Goal: Task Accomplishment & Management: Manage account settings

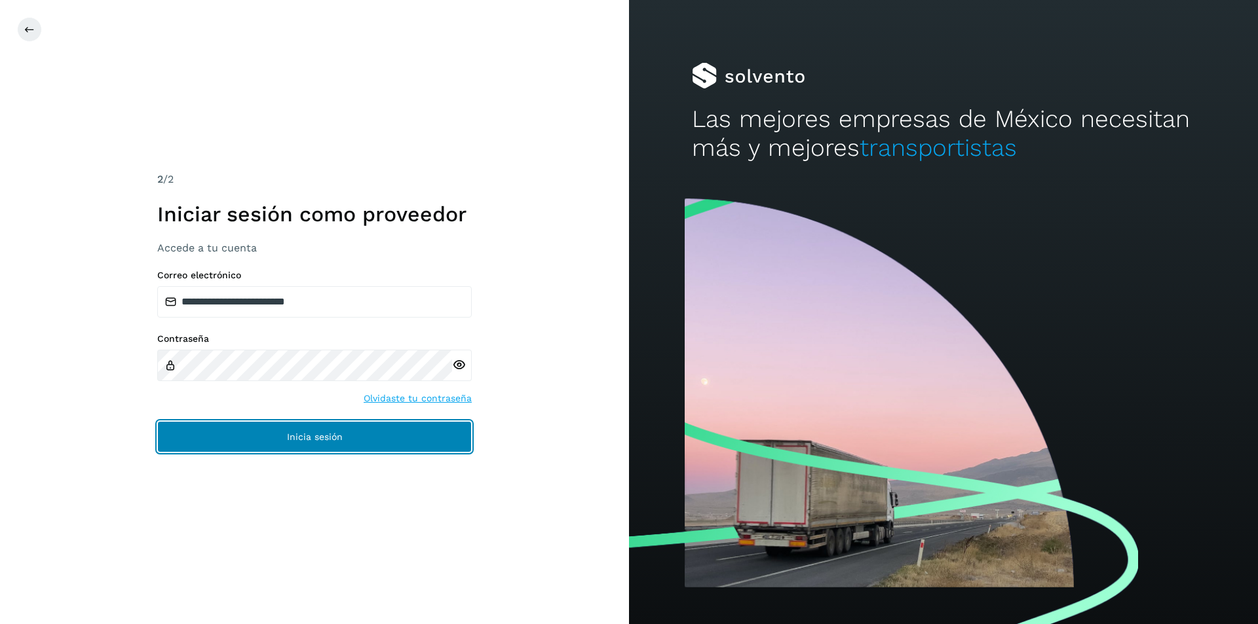
click at [252, 433] on button "Inicia sesión" at bounding box center [314, 436] width 314 height 31
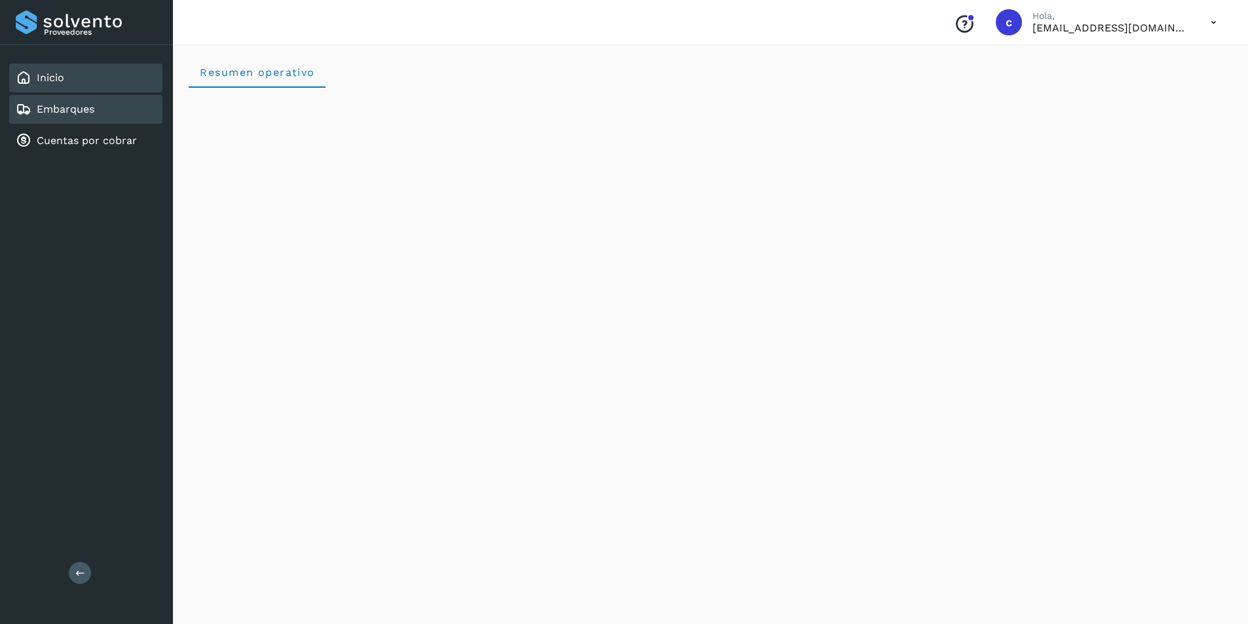
click at [95, 100] on div "Embarques" at bounding box center [85, 109] width 153 height 29
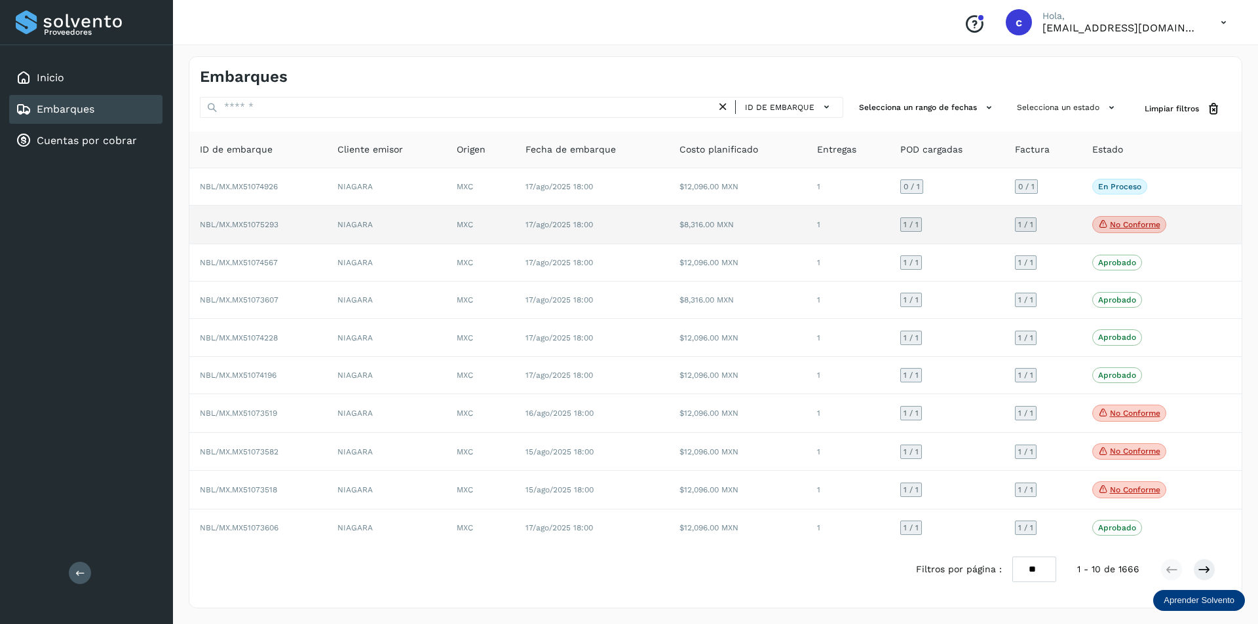
click at [1117, 222] on p "No conforme" at bounding box center [1135, 224] width 50 height 9
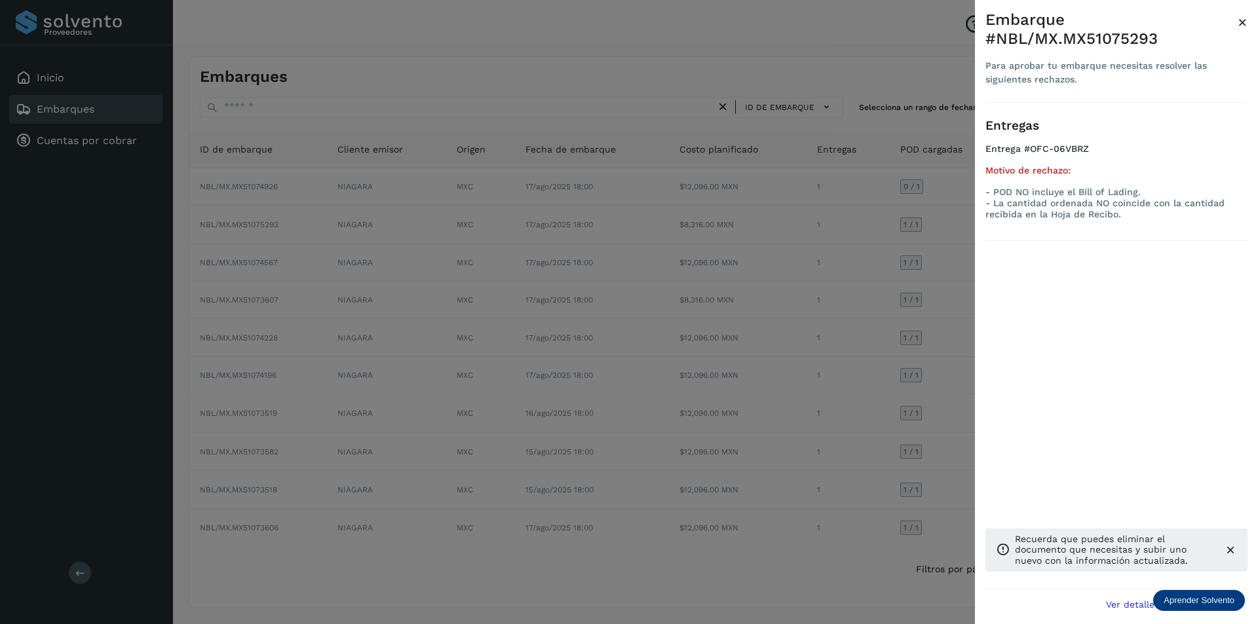
click at [1246, 14] on span "×" at bounding box center [1243, 22] width 10 height 18
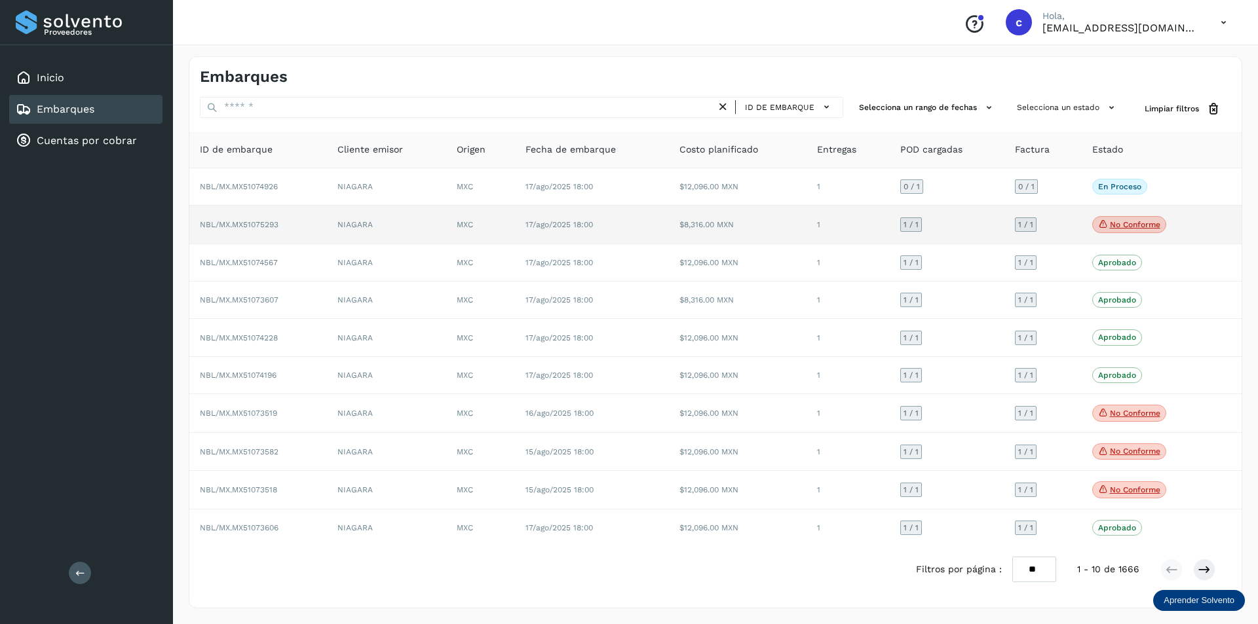
click at [621, 221] on td "17/ago/2025 18:00" at bounding box center [592, 225] width 154 height 39
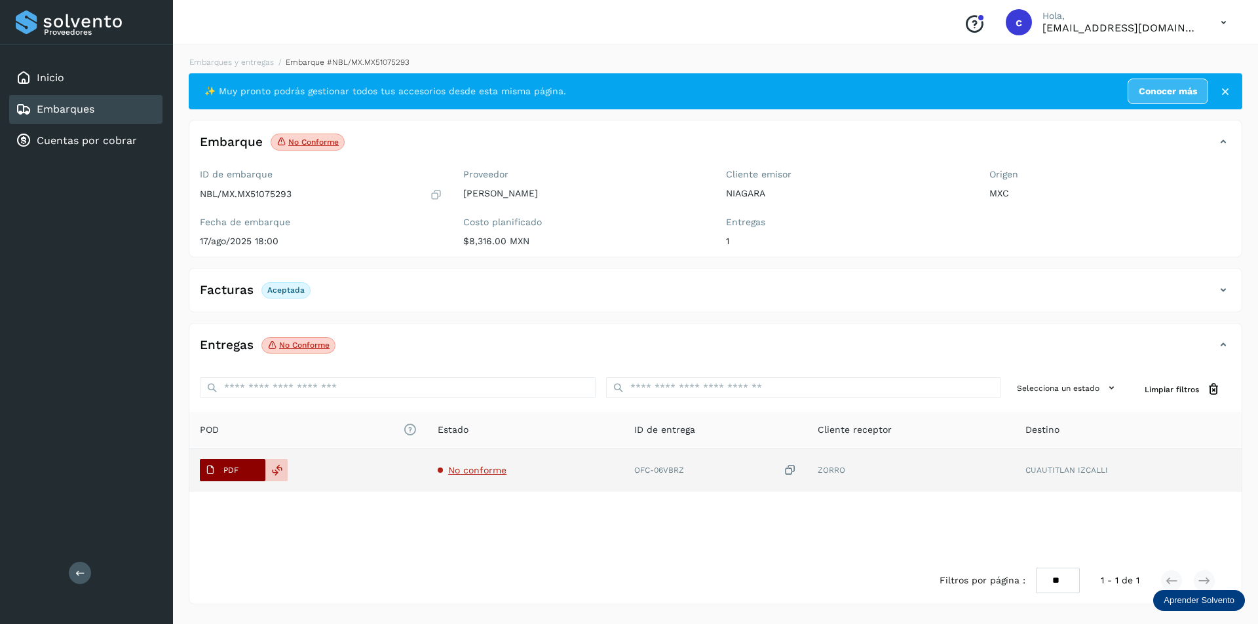
click at [227, 471] on p "PDF" at bounding box center [230, 470] width 15 height 9
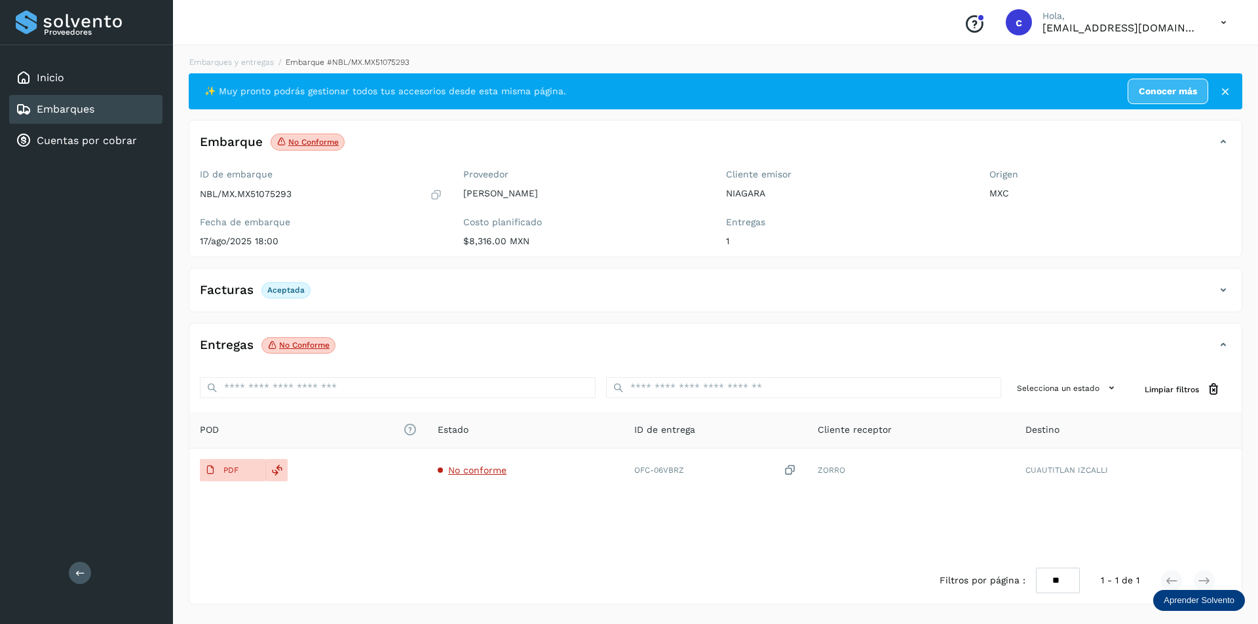
click at [107, 101] on div "Embarques" at bounding box center [85, 109] width 153 height 29
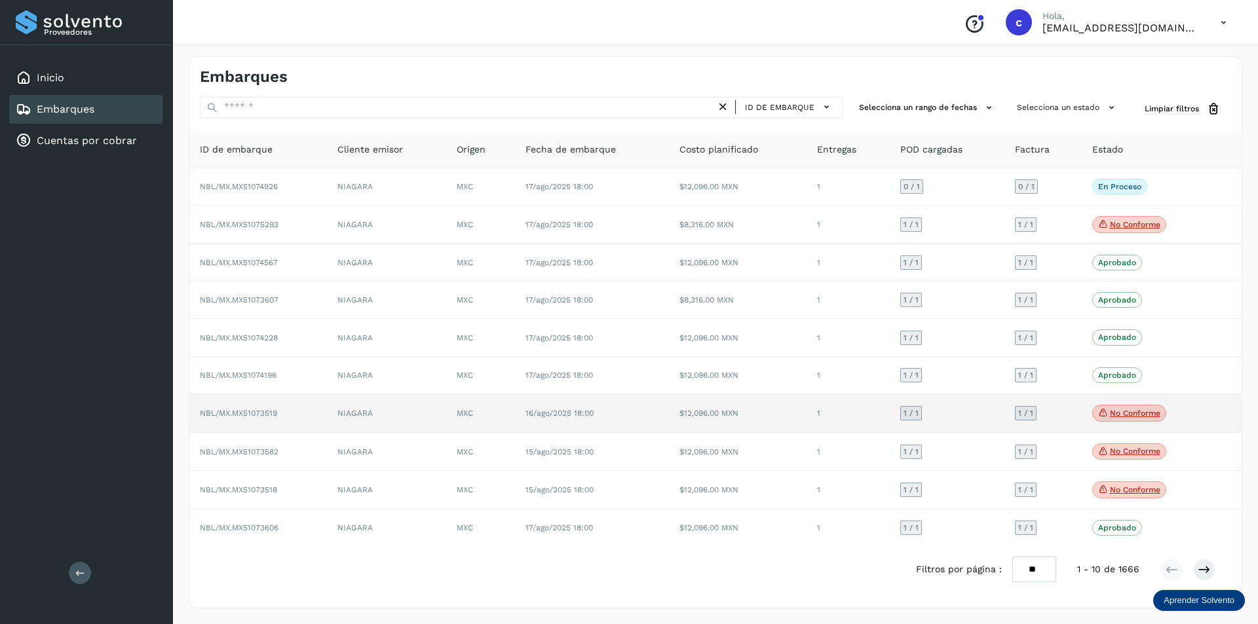
click at [1119, 416] on p "No conforme" at bounding box center [1135, 413] width 50 height 9
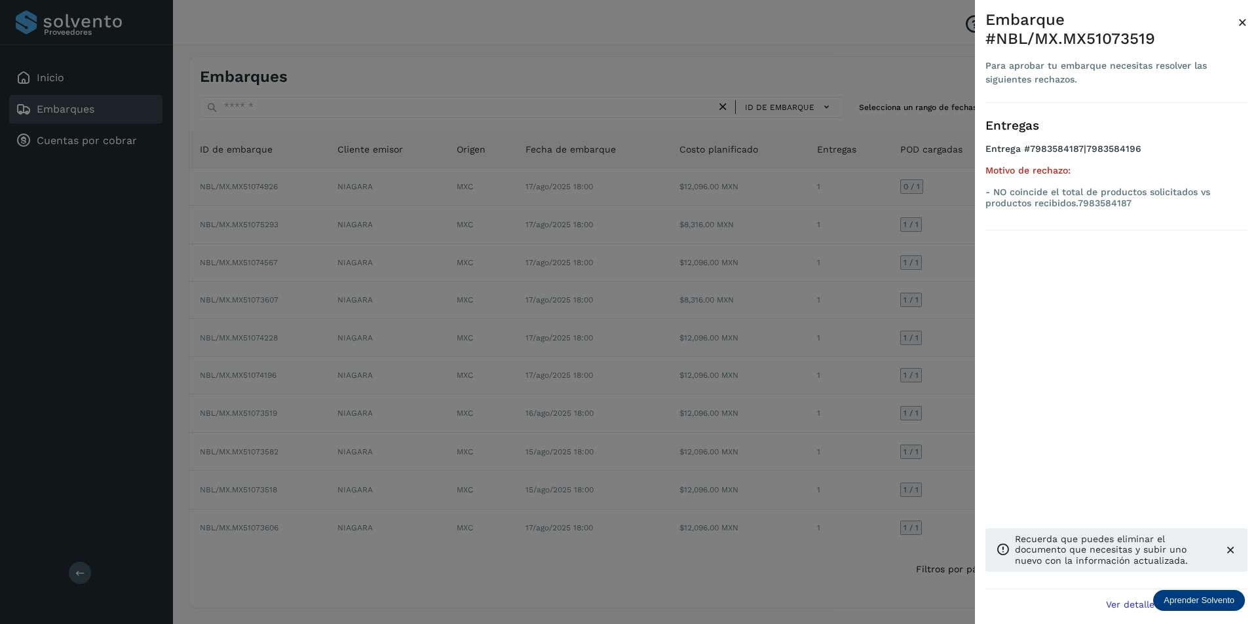
click at [1244, 21] on span "×" at bounding box center [1243, 22] width 10 height 18
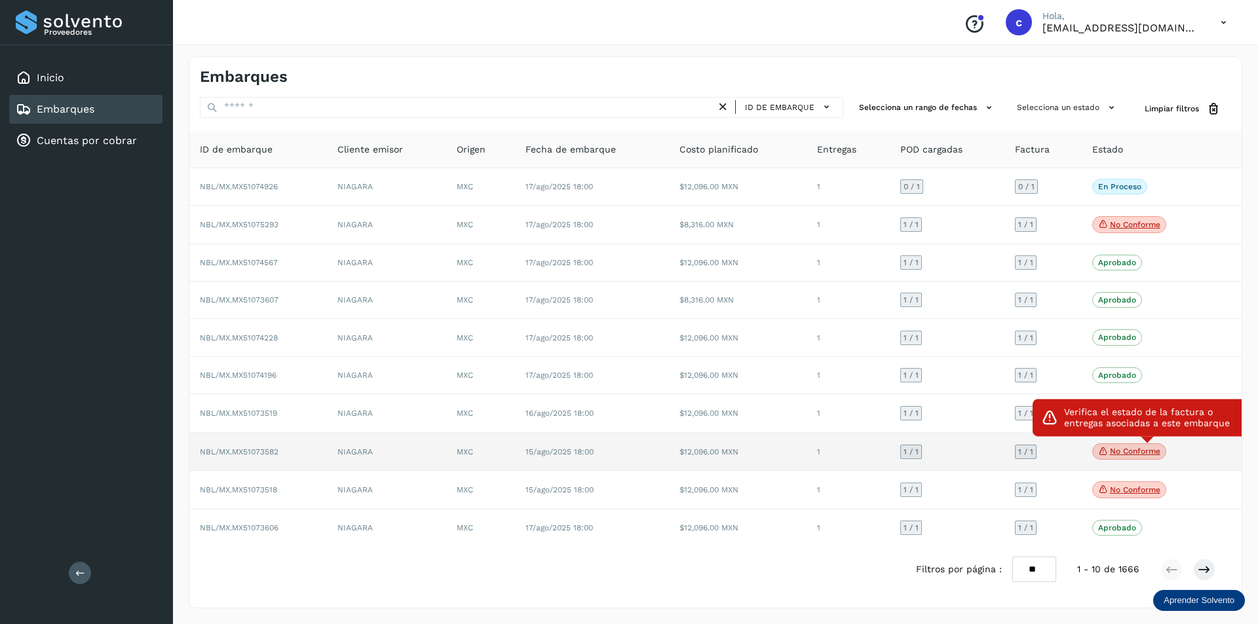
click at [1131, 448] on p "No conforme" at bounding box center [1135, 451] width 50 height 9
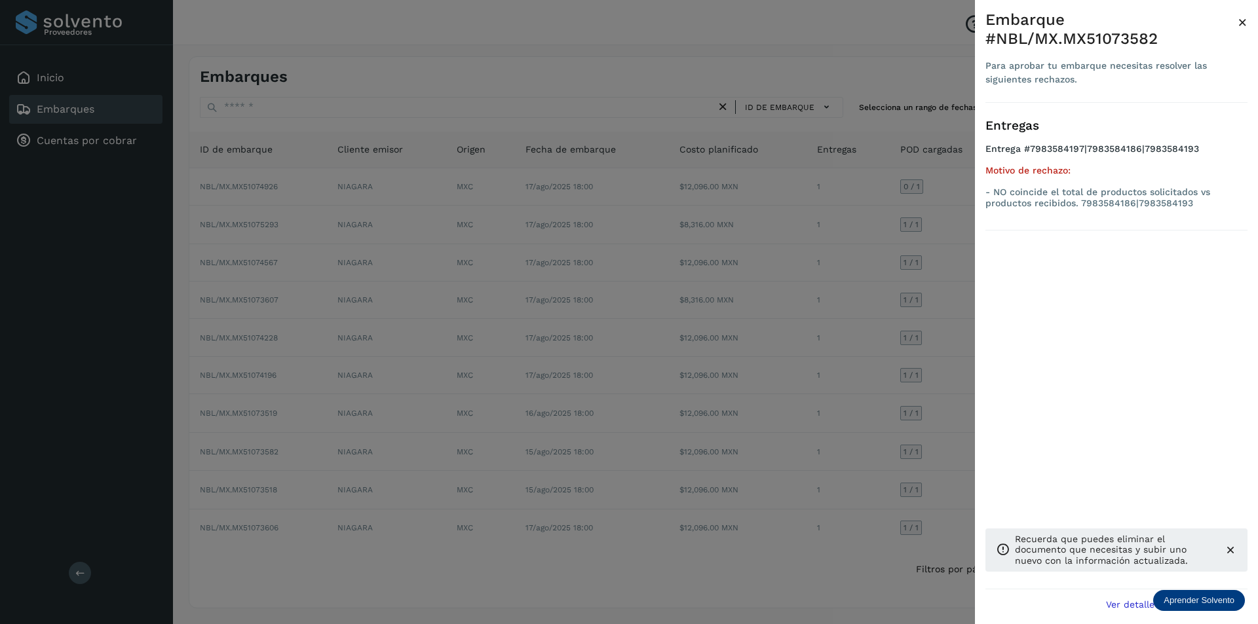
click at [1240, 24] on span "×" at bounding box center [1243, 22] width 10 height 18
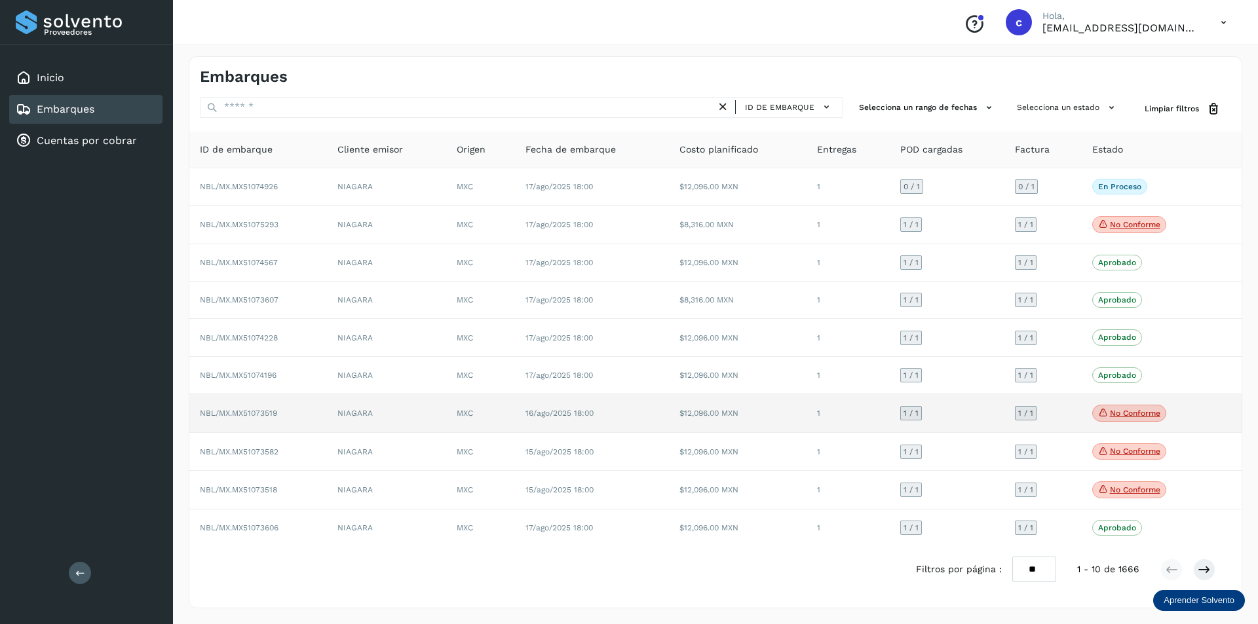
click at [1133, 409] on p "No conforme" at bounding box center [1135, 413] width 50 height 9
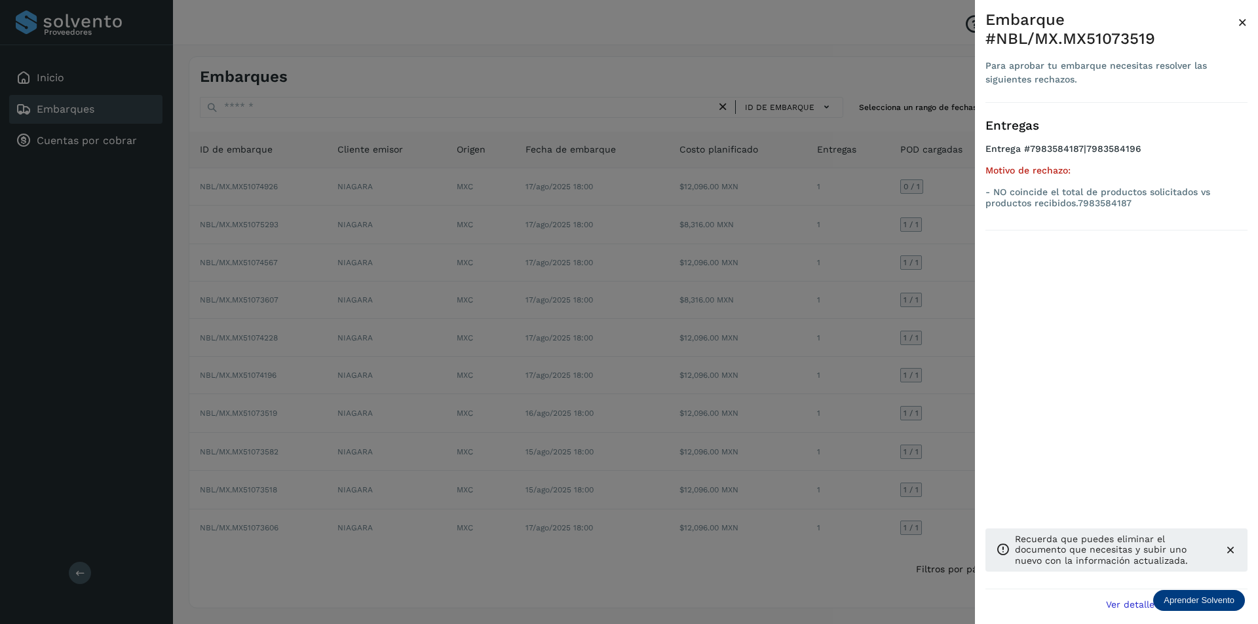
click at [1246, 17] on span "×" at bounding box center [1243, 22] width 10 height 18
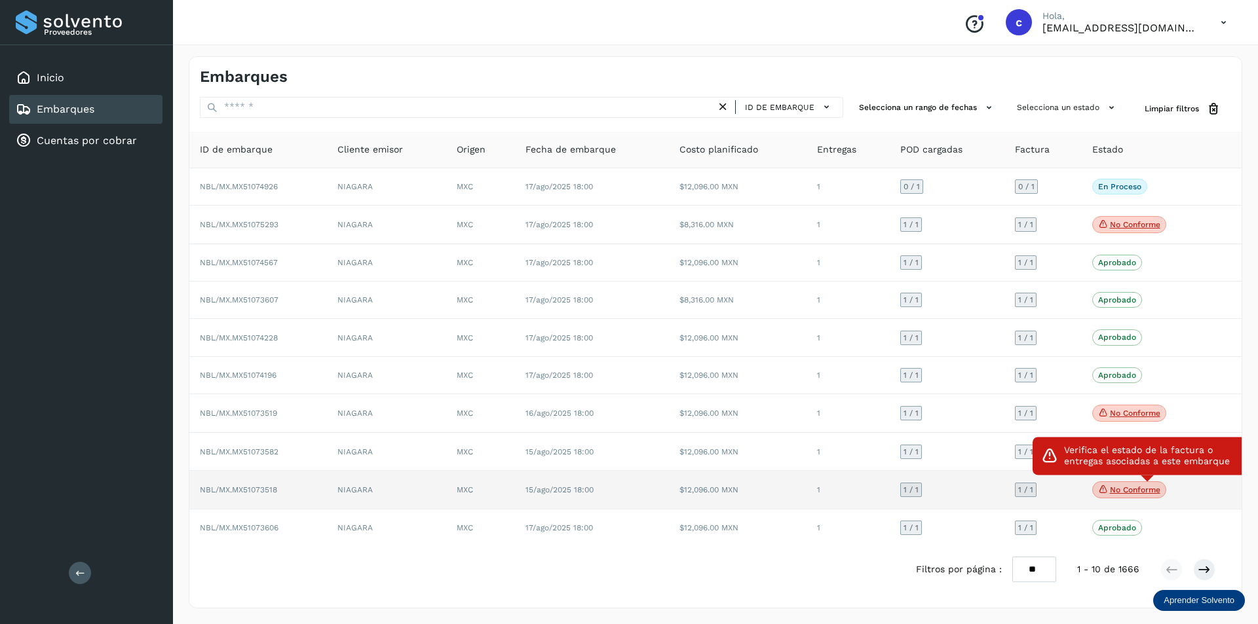
click at [1126, 485] on span "No conforme" at bounding box center [1129, 490] width 74 height 17
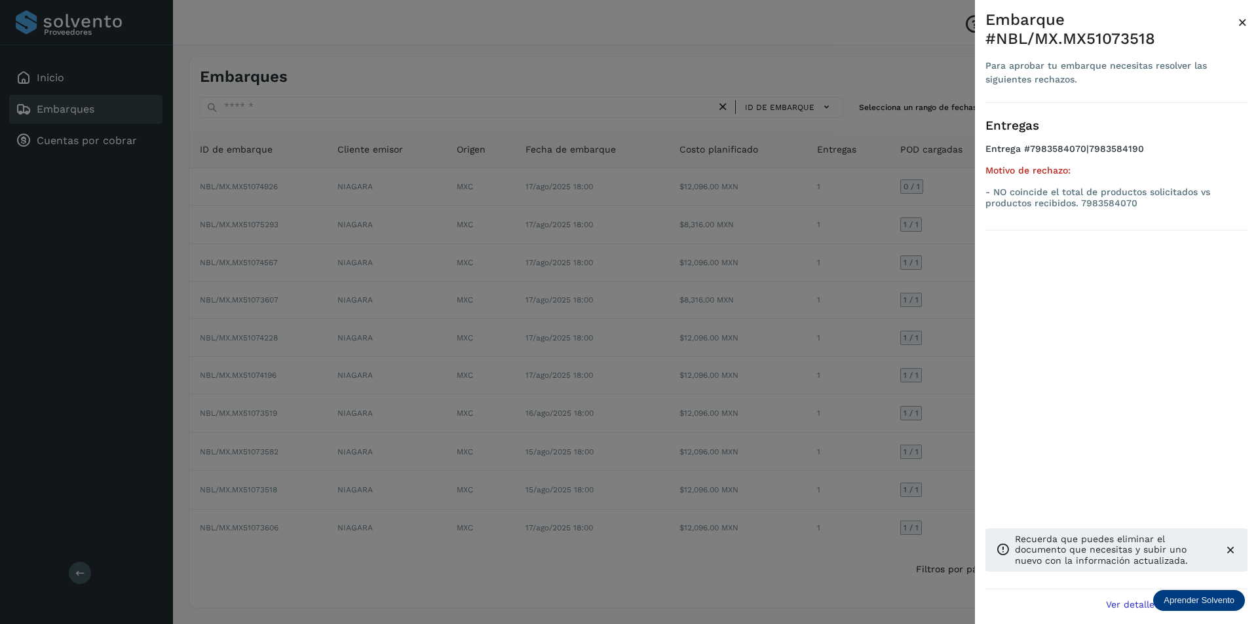
click at [1249, 17] on div "Embarque #NBL/MX.MX51073518 Para aprobar tu embarque necesitas resolver las sig…" at bounding box center [1116, 322] width 283 height 645
click at [1245, 24] on span "×" at bounding box center [1243, 22] width 10 height 18
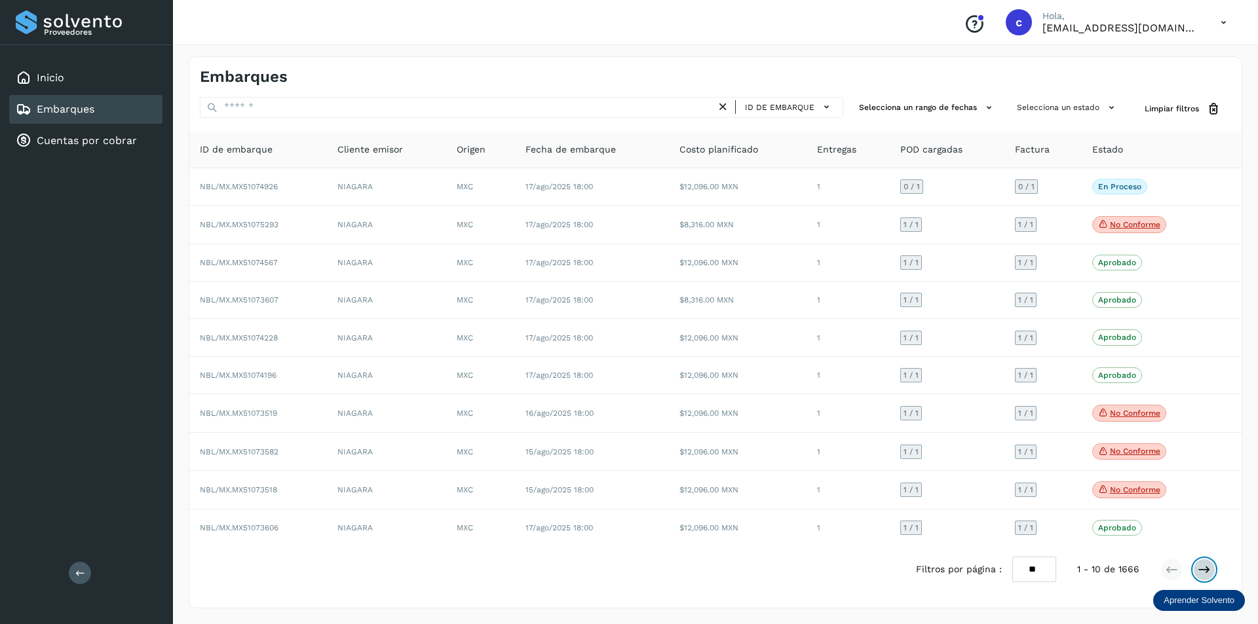
click at [1202, 572] on icon at bounding box center [1204, 569] width 13 height 13
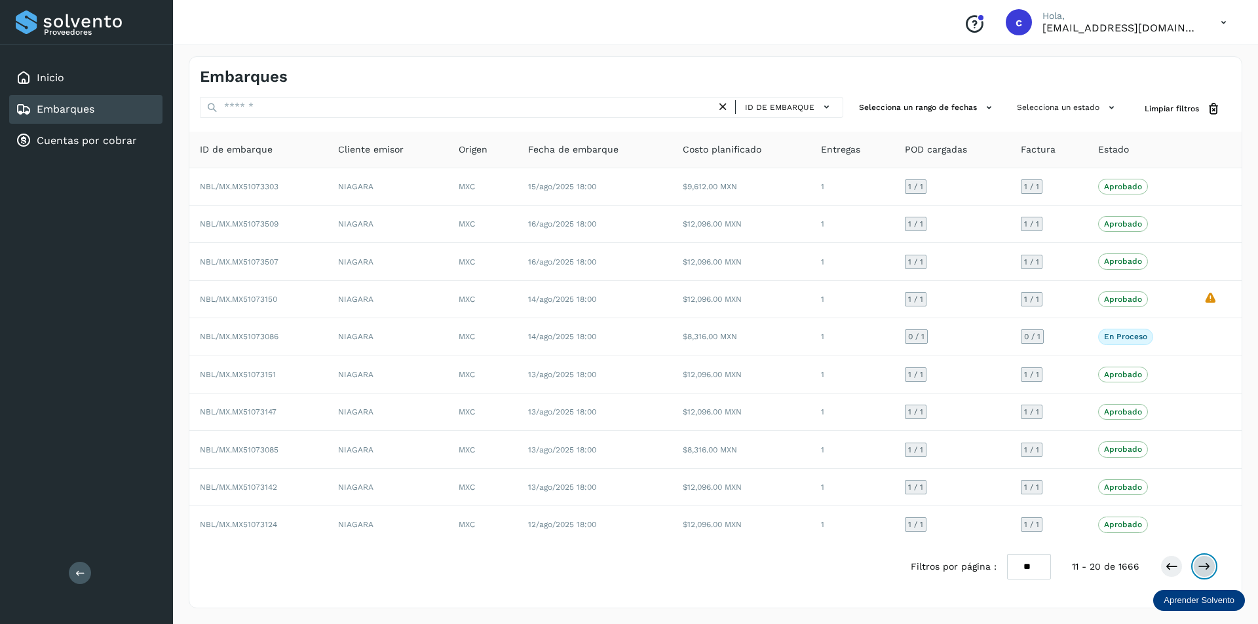
click at [1206, 571] on icon at bounding box center [1204, 566] width 13 height 13
click at [119, 111] on div "Embarques" at bounding box center [85, 109] width 153 height 29
click at [101, 66] on div "Inicio" at bounding box center [85, 78] width 153 height 29
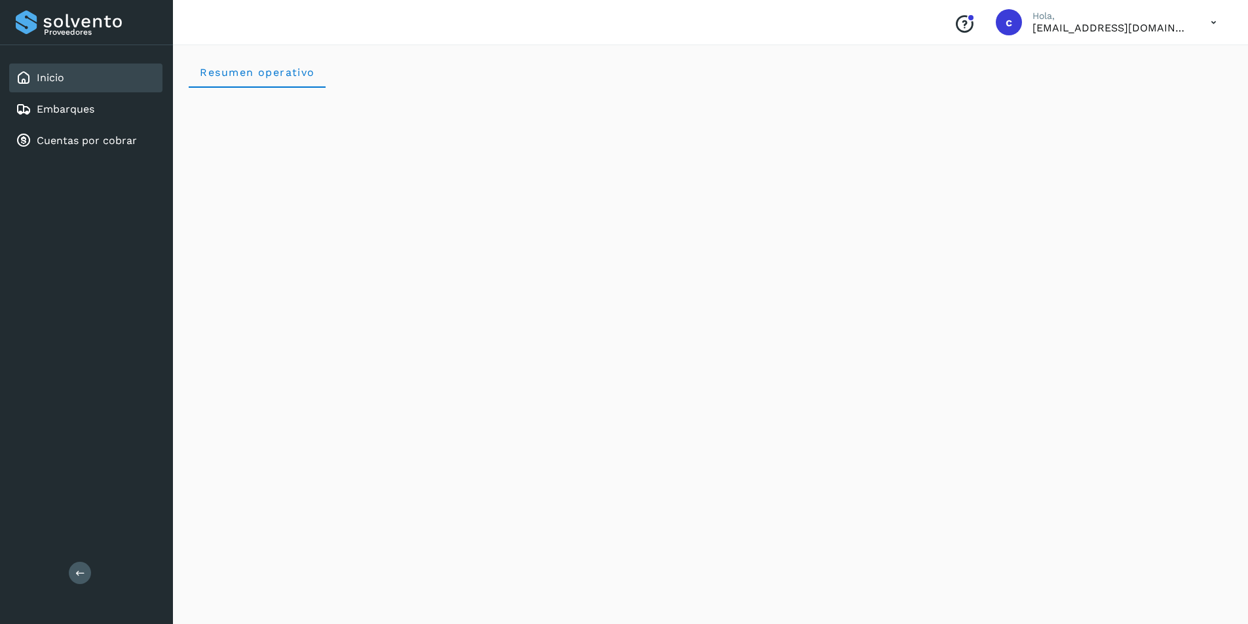
click at [1210, 18] on icon at bounding box center [1213, 22] width 27 height 27
click at [1135, 62] on div "Cerrar sesión" at bounding box center [1149, 59] width 156 height 25
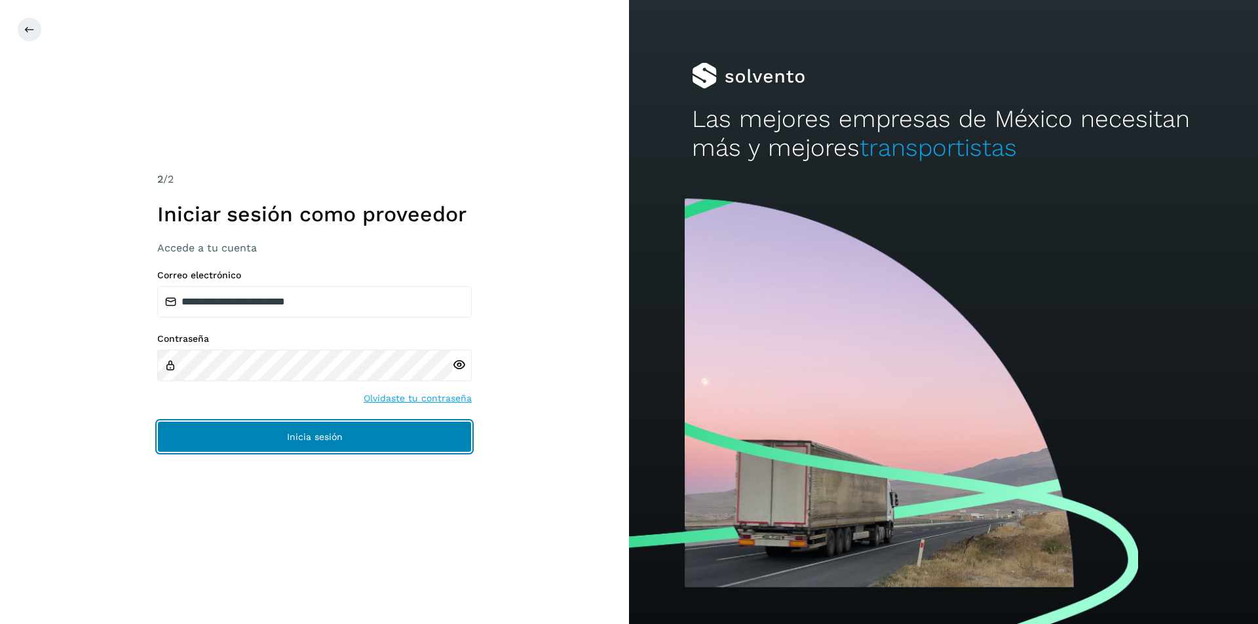
click at [275, 426] on button "Inicia sesión" at bounding box center [314, 436] width 314 height 31
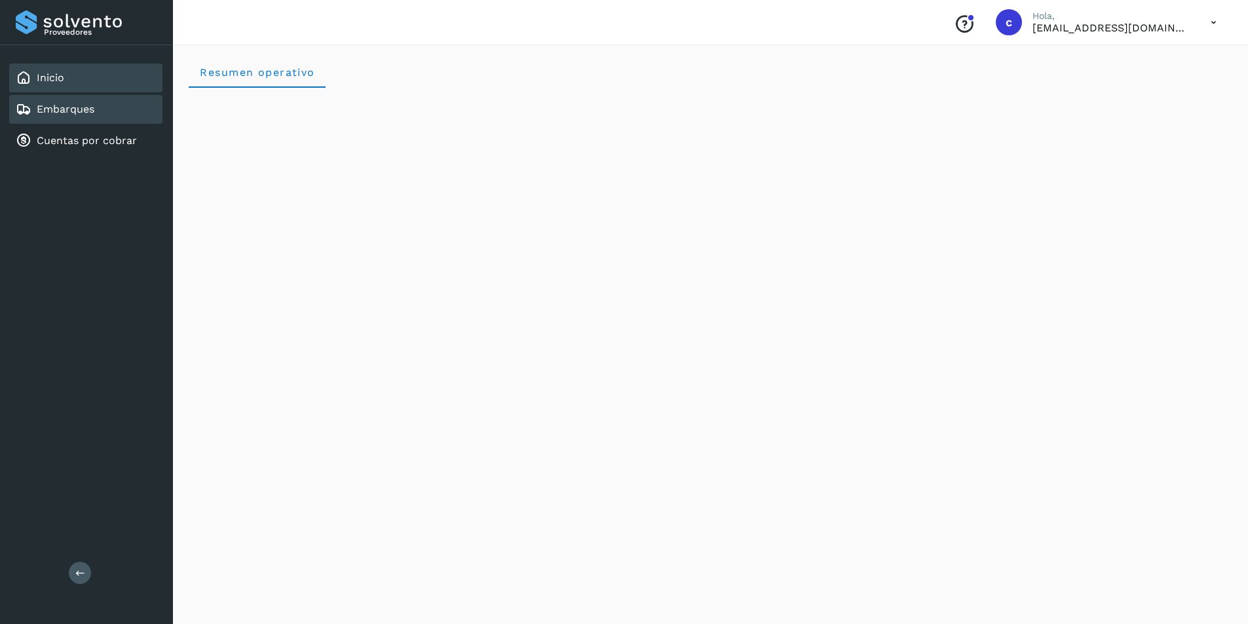
click at [117, 109] on div "Embarques" at bounding box center [85, 109] width 153 height 29
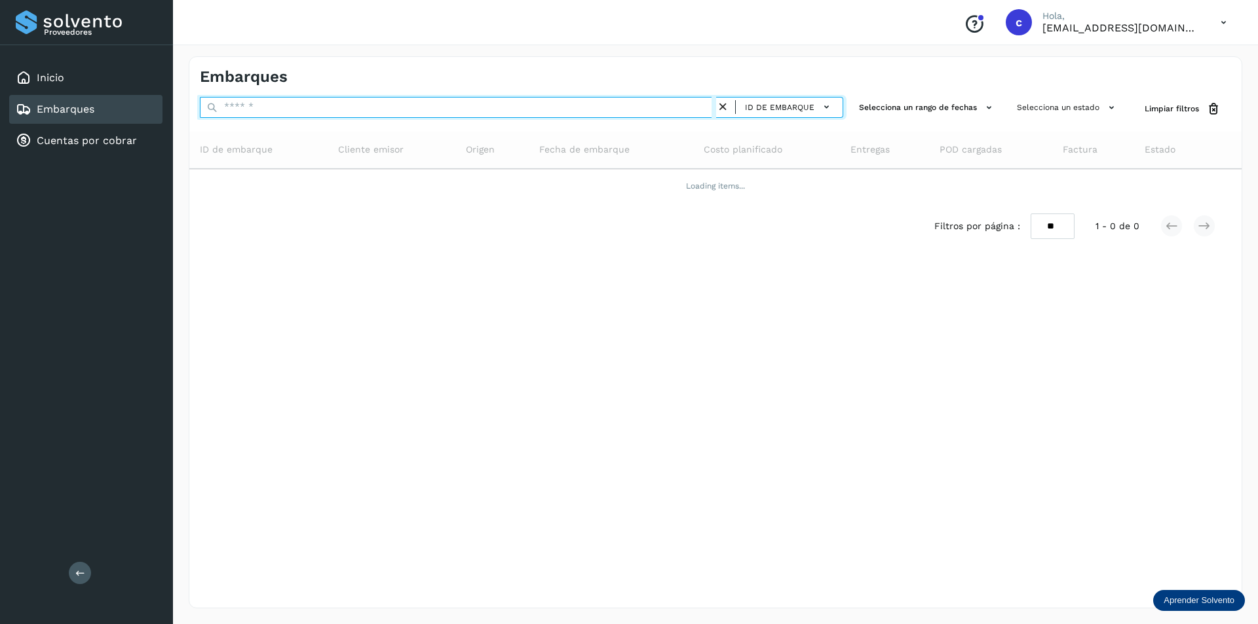
click at [616, 109] on input "text" at bounding box center [458, 107] width 516 height 21
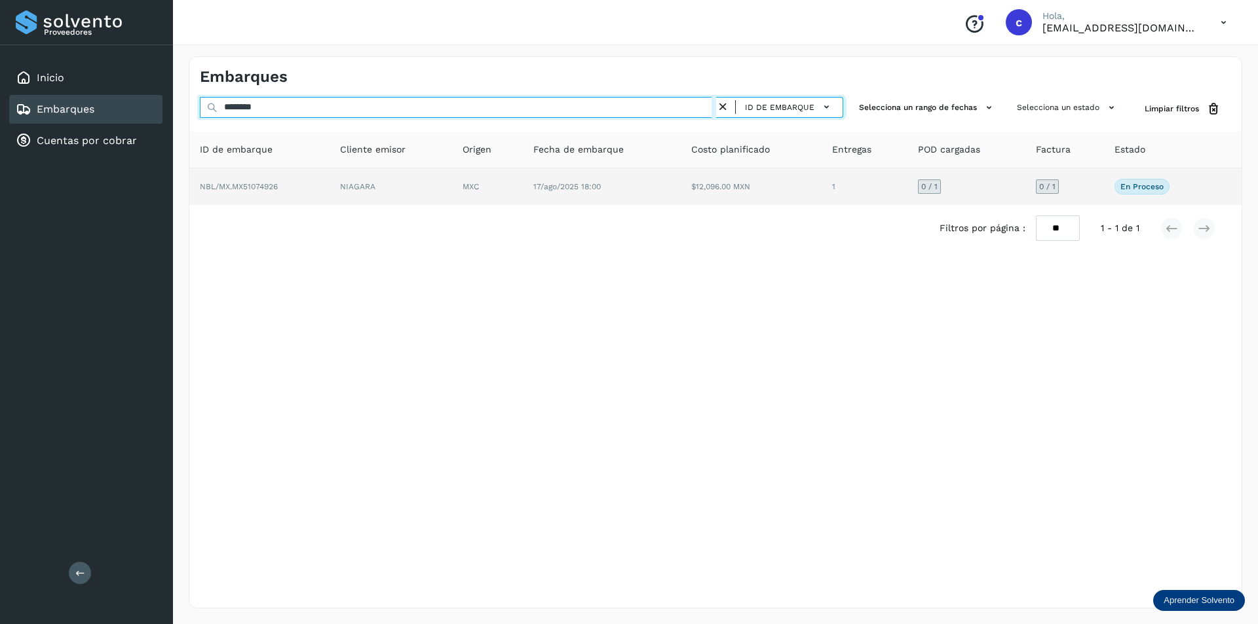
type input "********"
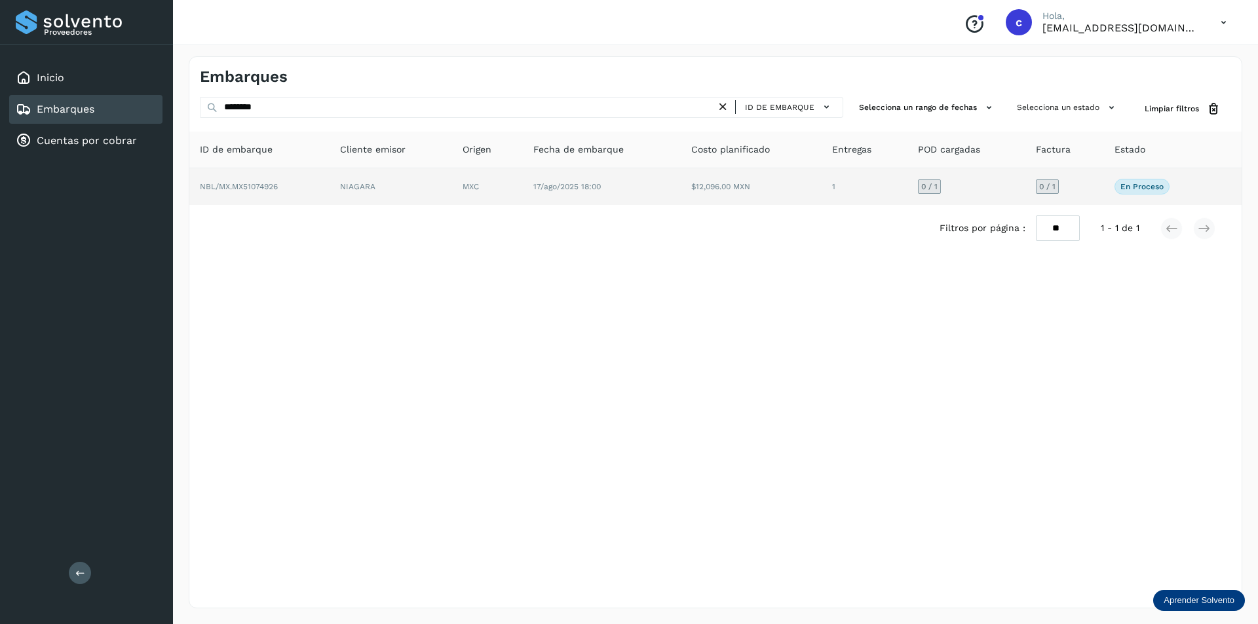
click at [453, 182] on td "NIAGARA" at bounding box center [487, 186] width 71 height 37
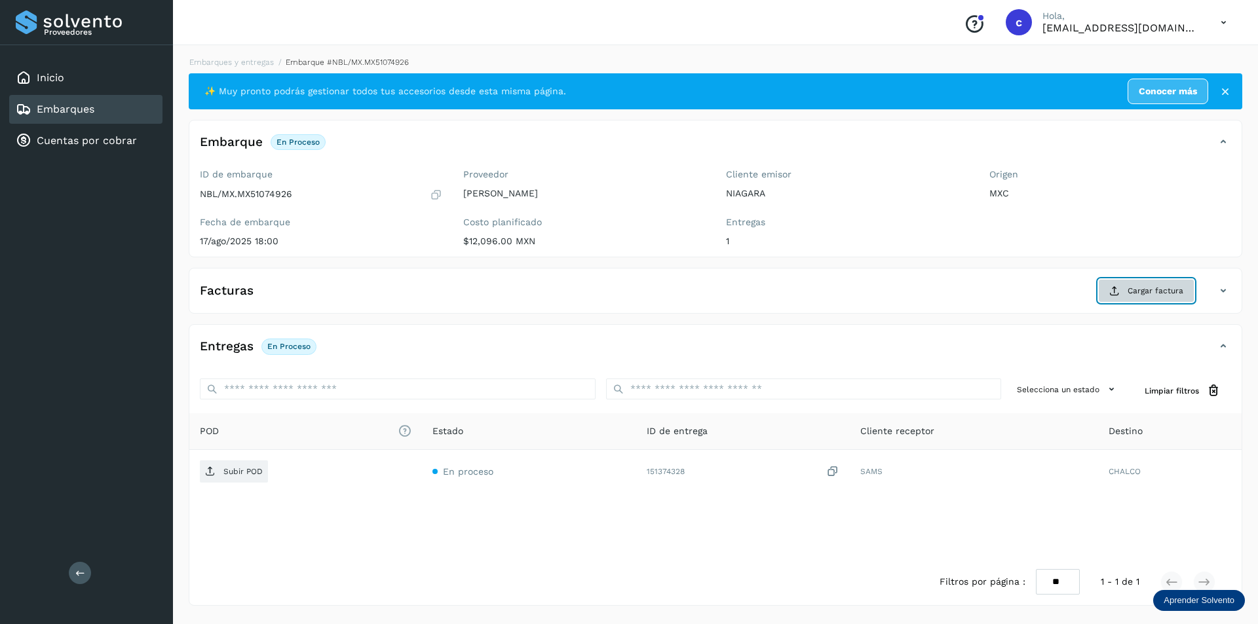
click at [1116, 294] on icon at bounding box center [1114, 291] width 10 height 10
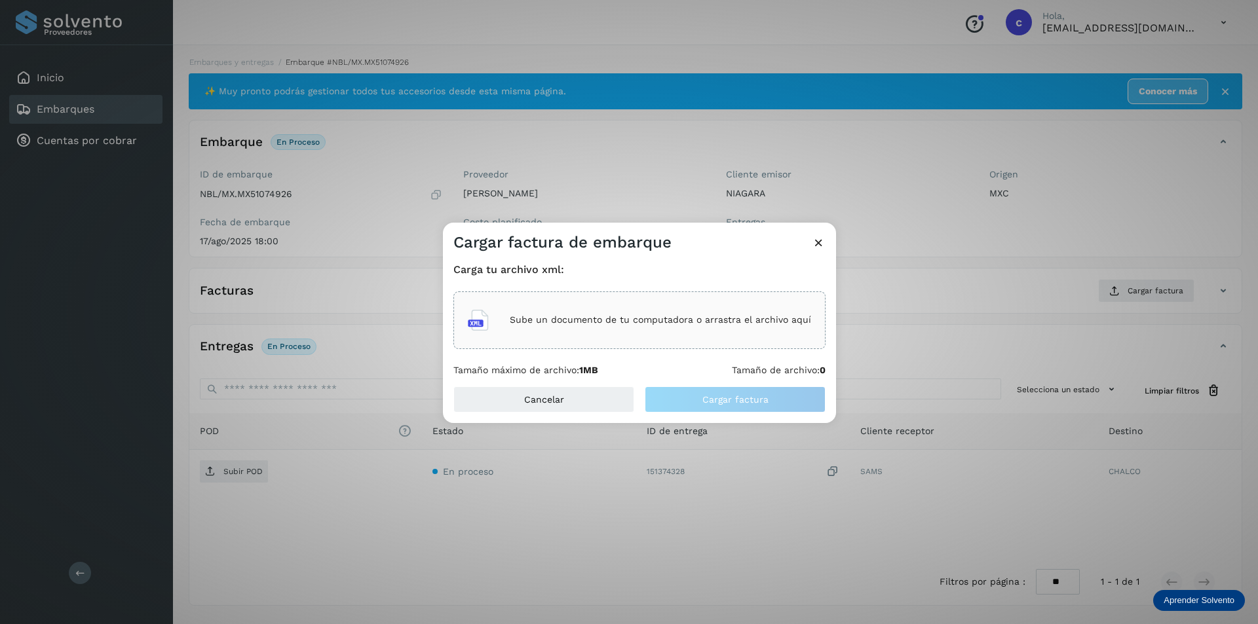
click at [672, 330] on div "Sube un documento de tu computadora o arrastra el archivo aquí" at bounding box center [639, 320] width 343 height 35
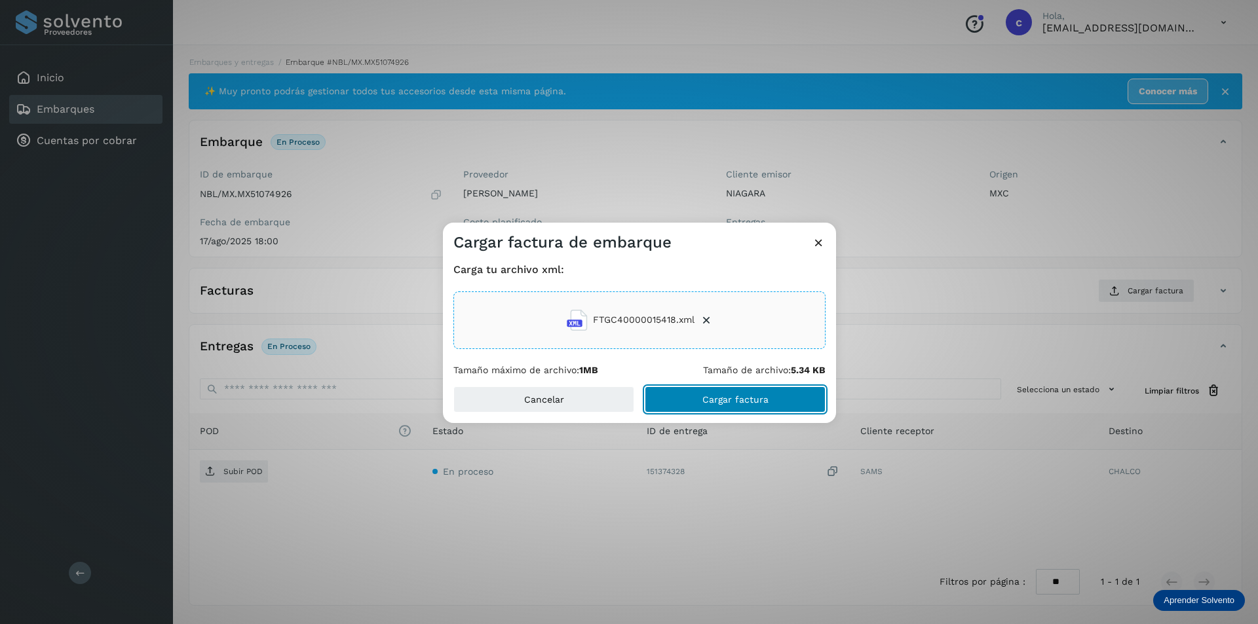
click at [766, 405] on button "Cargar factura" at bounding box center [735, 400] width 181 height 26
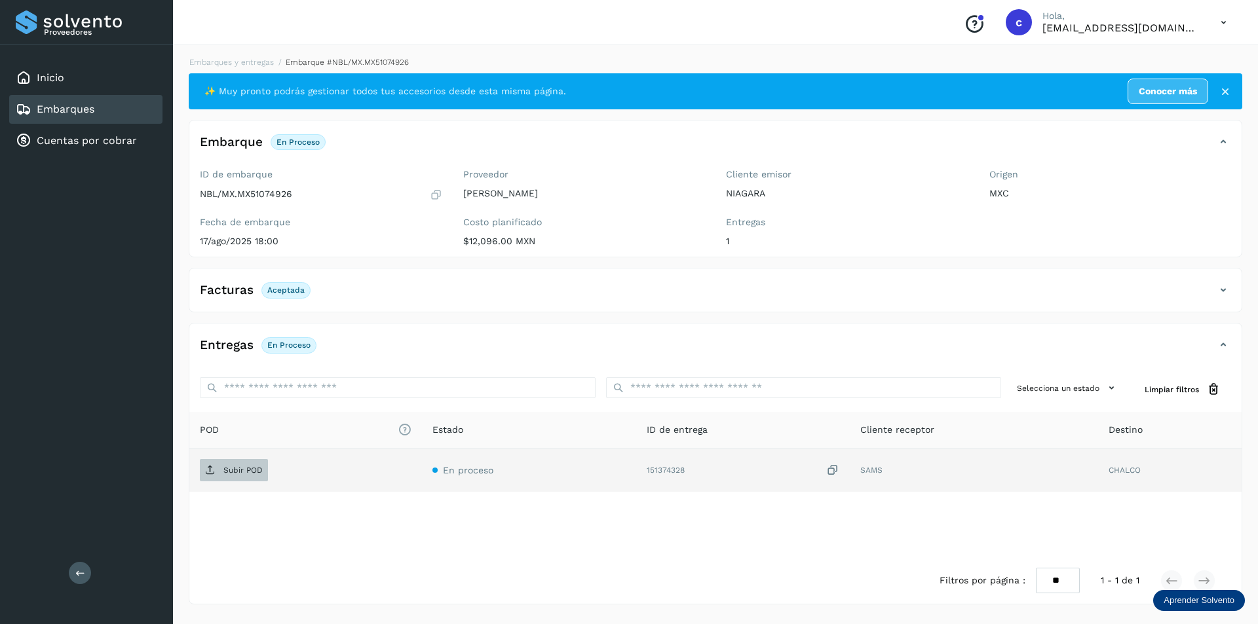
click at [241, 476] on span "Subir POD" at bounding box center [234, 470] width 68 height 21
click at [233, 471] on p "PDF" at bounding box center [230, 470] width 15 height 9
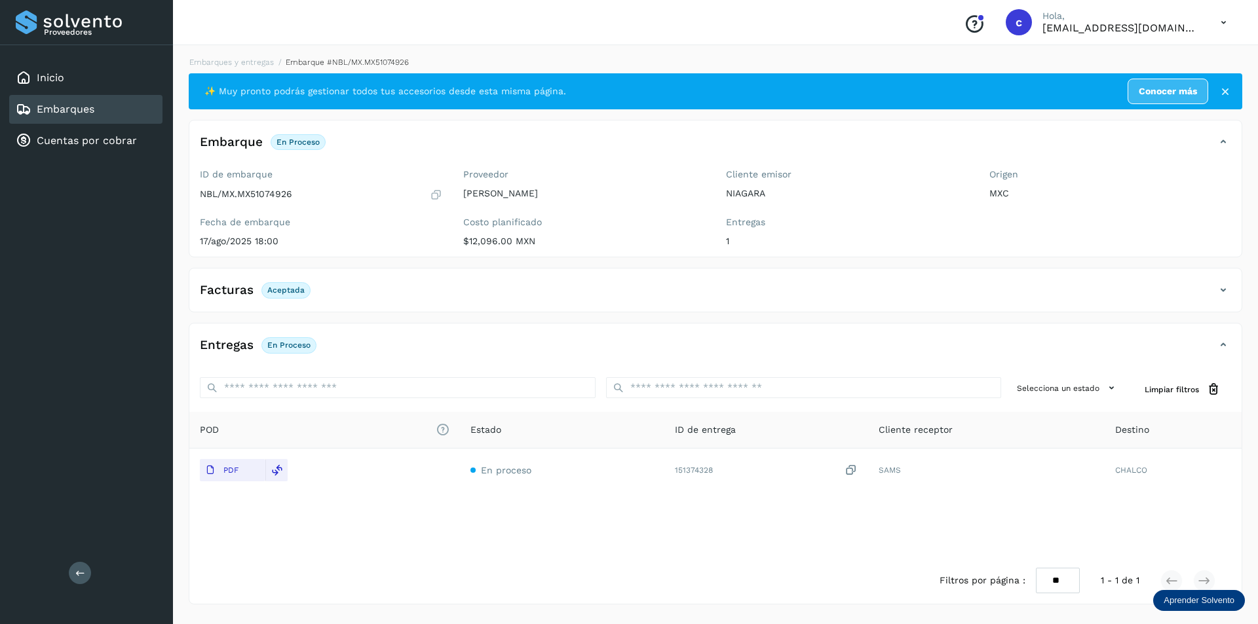
click at [73, 108] on link "Embarques" at bounding box center [66, 109] width 58 height 12
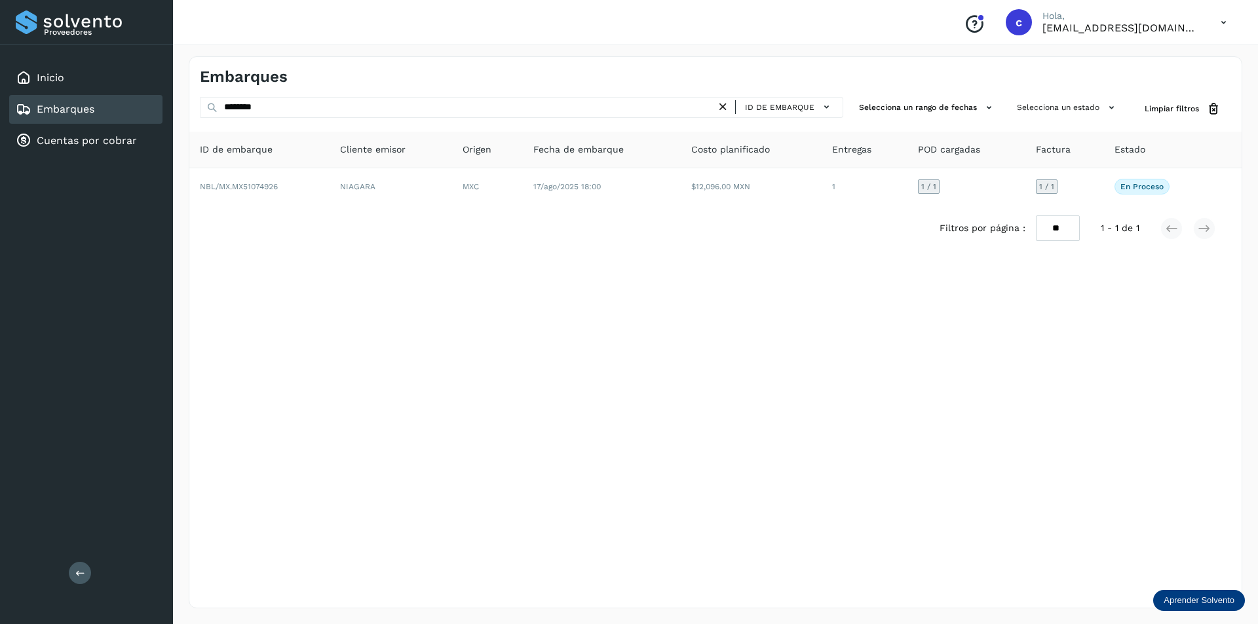
click at [110, 111] on div "Embarques" at bounding box center [85, 109] width 153 height 29
click at [73, 75] on div "Inicio" at bounding box center [85, 78] width 153 height 29
